Goal: Task Accomplishment & Management: Use online tool/utility

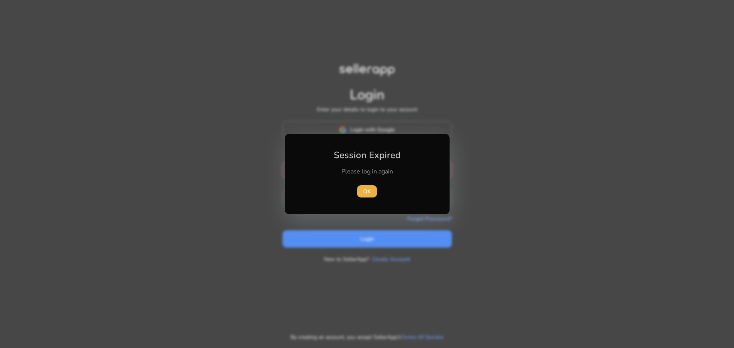
type input "**********"
click at [337, 176] on div "Please log in again" at bounding box center [367, 175] width 85 height 16
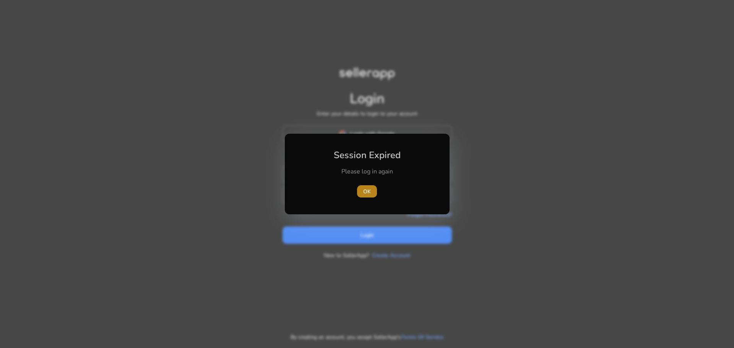
click at [372, 193] on span "button" at bounding box center [367, 191] width 20 height 18
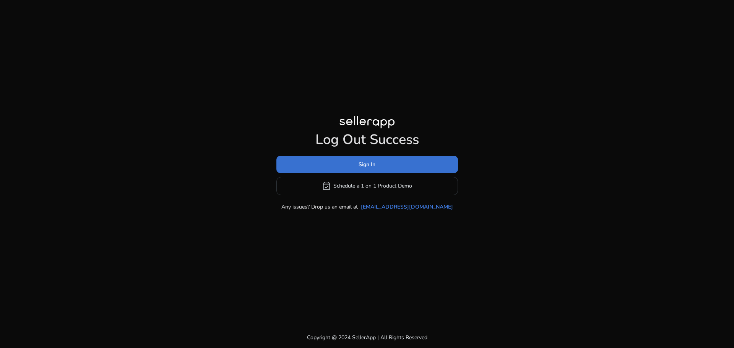
click at [362, 165] on span "Sign In" at bounding box center [367, 165] width 17 height 8
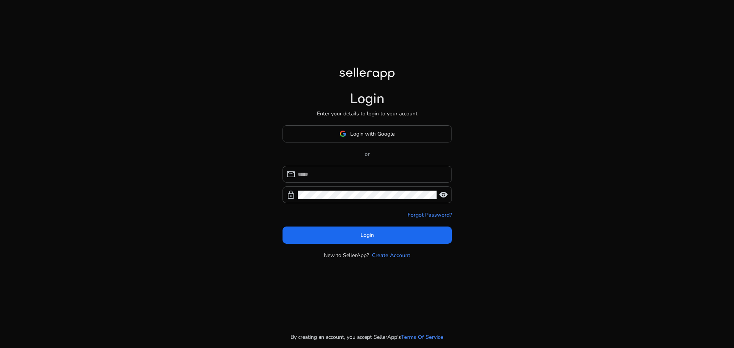
type input "**********"
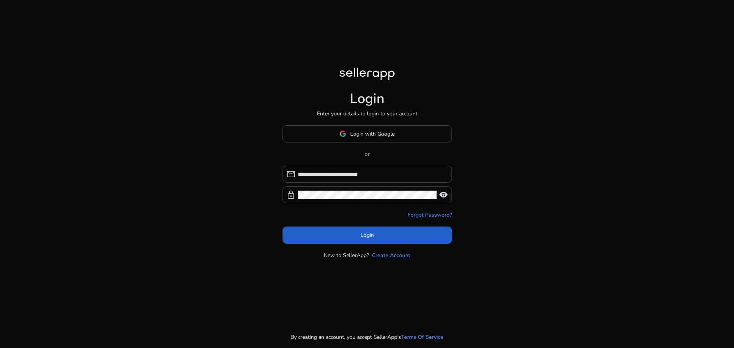
click at [364, 239] on span "Login" at bounding box center [367, 235] width 13 height 8
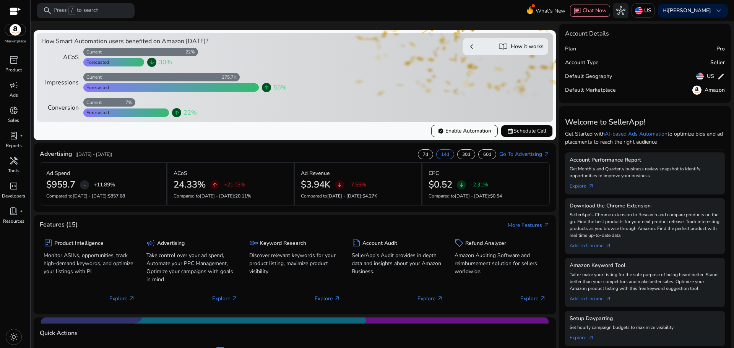
click at [460, 132] on span "verified Enable Automation" at bounding box center [465, 131] width 54 height 8
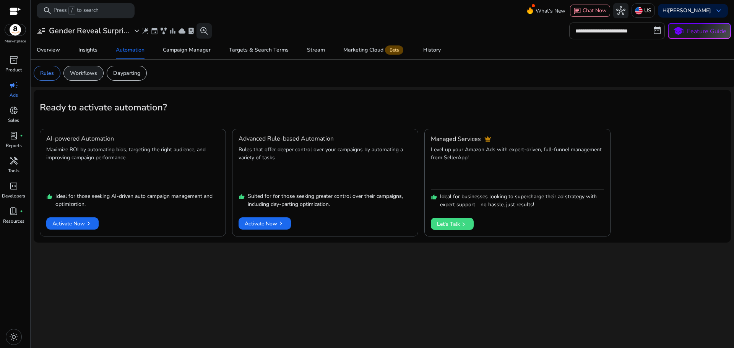
click at [82, 73] on p "Workflows" at bounding box center [83, 73] width 27 height 8
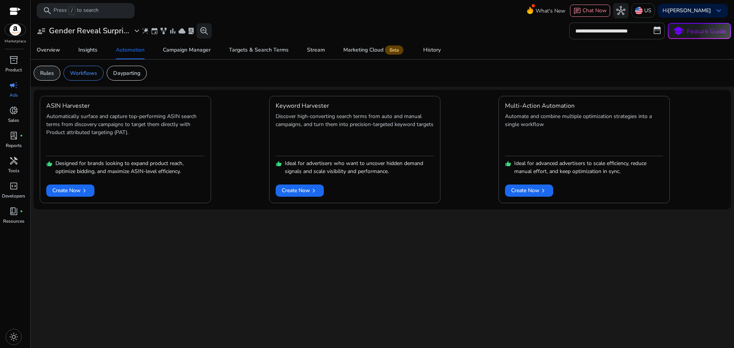
click at [50, 75] on p "Rules" at bounding box center [47, 73] width 14 height 8
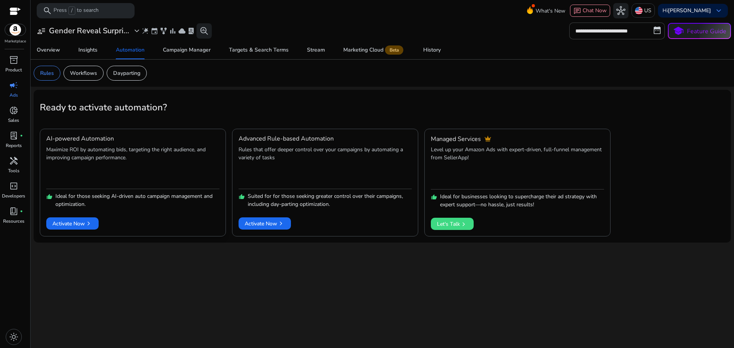
drag, startPoint x: 84, startPoint y: 226, endPoint x: 159, endPoint y: 210, distance: 76.3
click at [160, 210] on div "Activate Now chevron_right" at bounding box center [132, 218] width 173 height 21
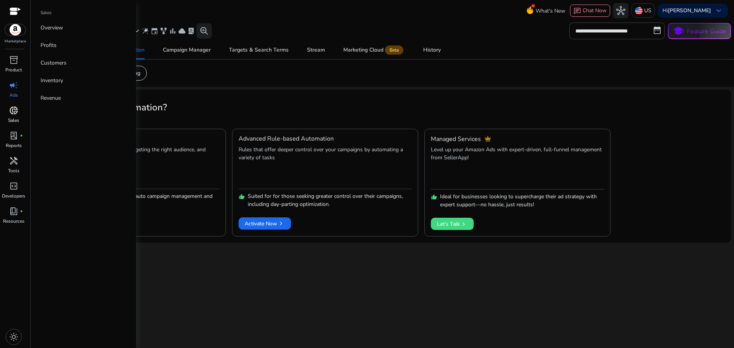
click at [13, 111] on span "donut_small" at bounding box center [13, 110] width 9 height 9
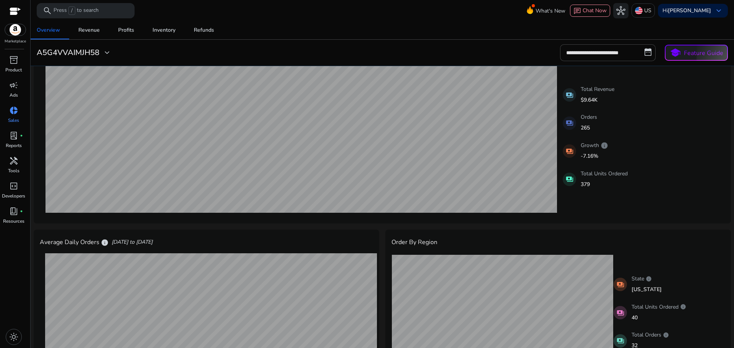
scroll to position [51, 0]
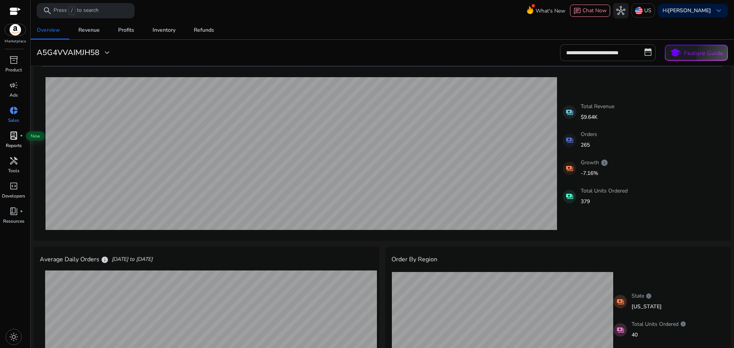
click at [14, 139] on span "lab_profile" at bounding box center [13, 135] width 9 height 9
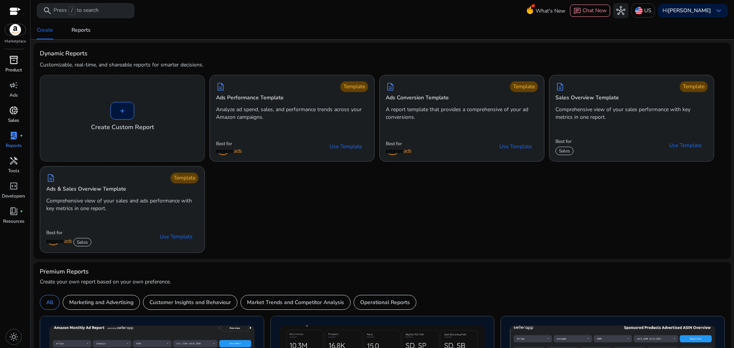
click at [12, 68] on p "Product" at bounding box center [13, 70] width 16 height 7
